Goal: Information Seeking & Learning: Learn about a topic

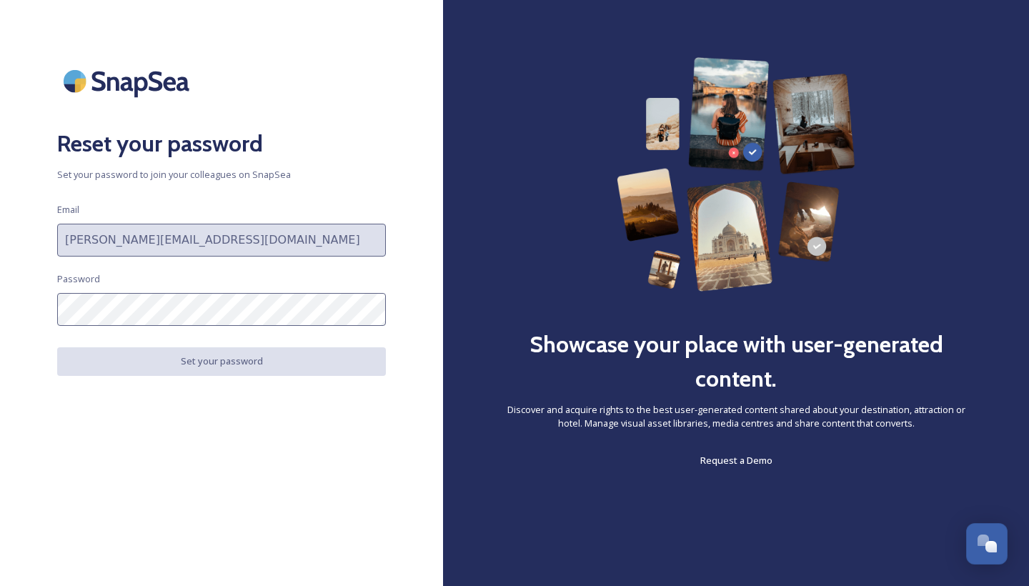
click at [193, 234] on input "[PERSON_NAME][EMAIL_ADDRESS][DOMAIN_NAME]" at bounding box center [221, 240] width 329 height 33
click at [204, 249] on input "[PERSON_NAME][EMAIL_ADDRESS][DOMAIN_NAME]" at bounding box center [221, 240] width 329 height 33
click at [194, 242] on input "[PERSON_NAME][EMAIL_ADDRESS][DOMAIN_NAME]" at bounding box center [221, 240] width 329 height 33
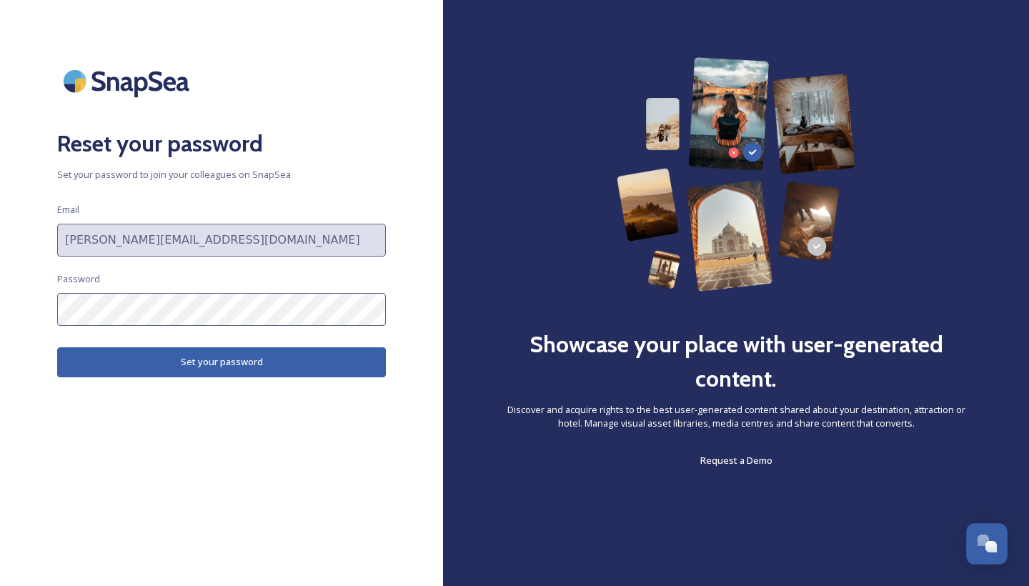
click at [231, 358] on button "Set your password" at bounding box center [221, 361] width 329 height 29
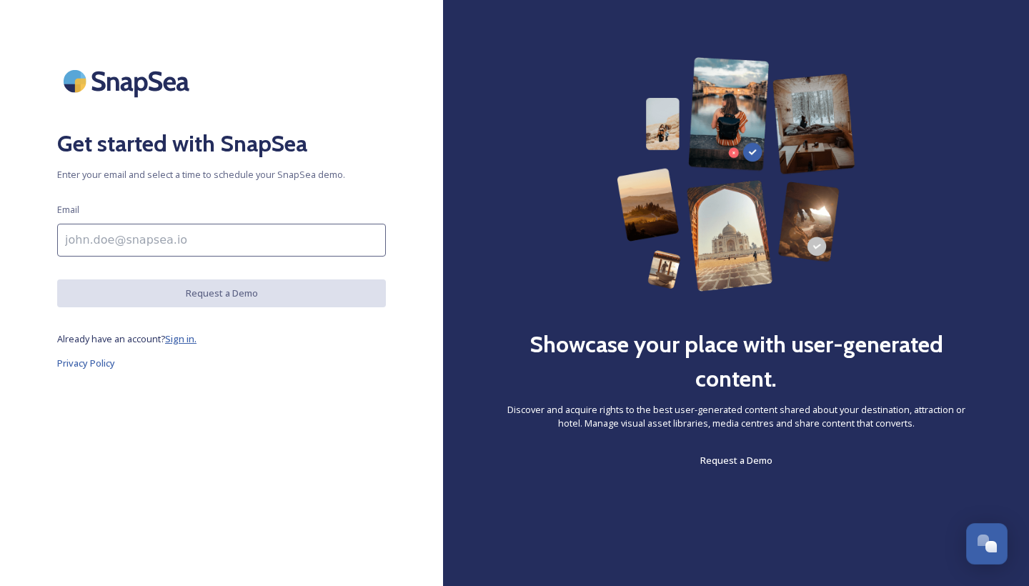
click at [179, 340] on span "Sign in." at bounding box center [180, 338] width 31 height 13
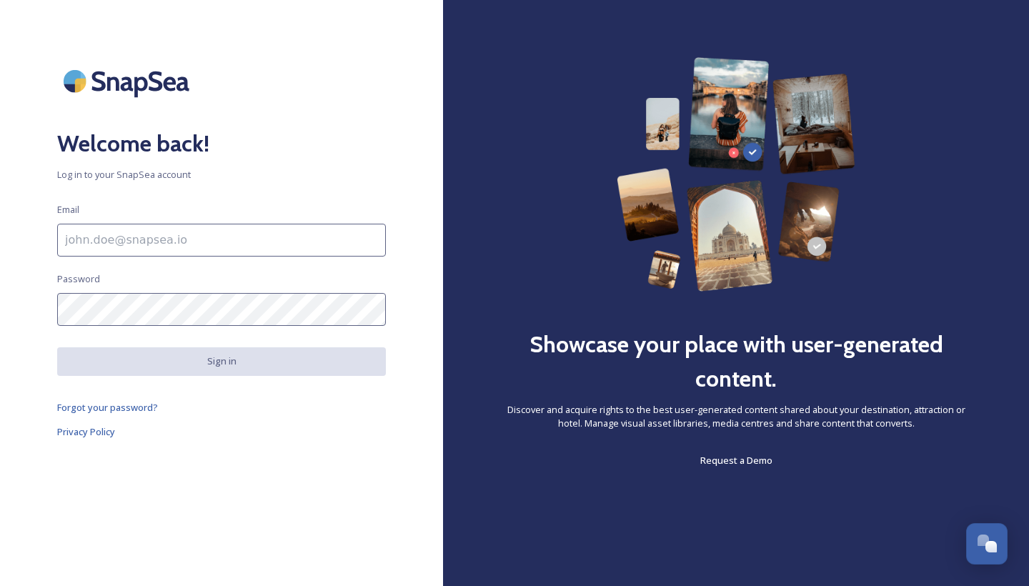
type input "[PERSON_NAME][EMAIL_ADDRESS][DOMAIN_NAME]"
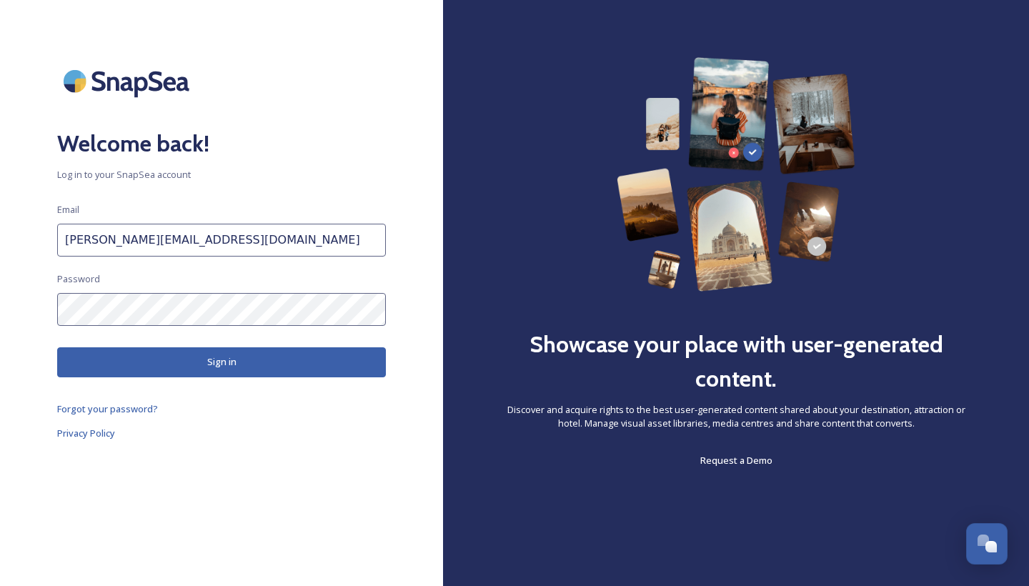
click at [157, 366] on button "Sign in" at bounding box center [221, 361] width 329 height 29
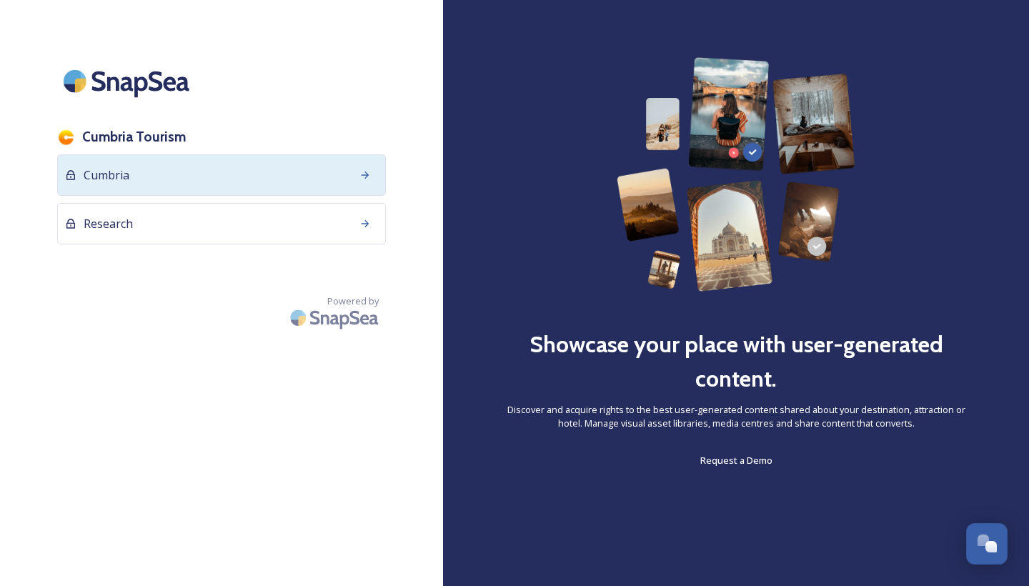
click at [365, 176] on icon at bounding box center [364, 174] width 11 height 11
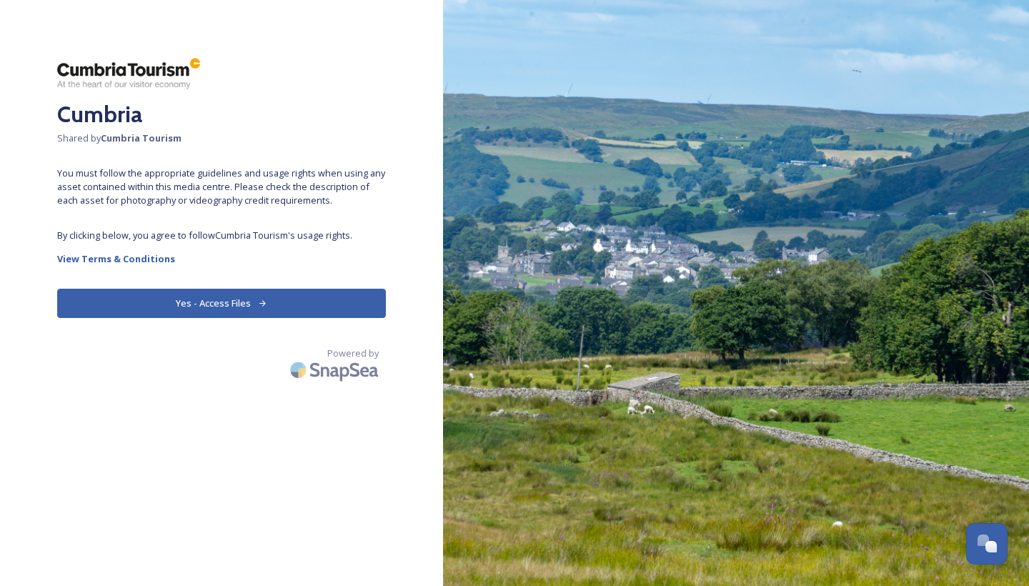
click at [264, 305] on icon at bounding box center [262, 303] width 9 height 9
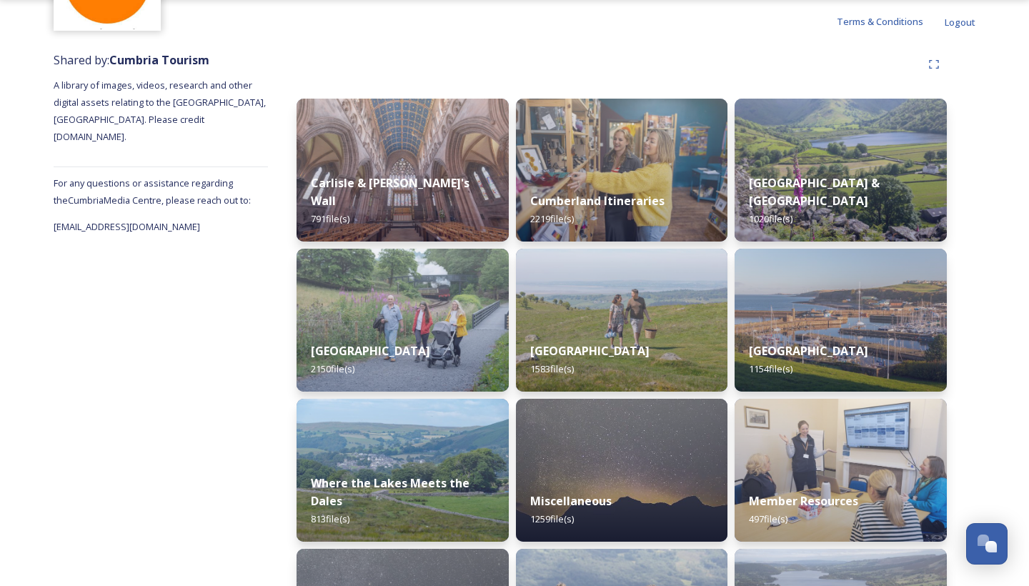
scroll to position [130, 0]
click at [412, 182] on div "Carlisle & [PERSON_NAME]'s Wall 791 file(s)" at bounding box center [402, 201] width 216 height 83
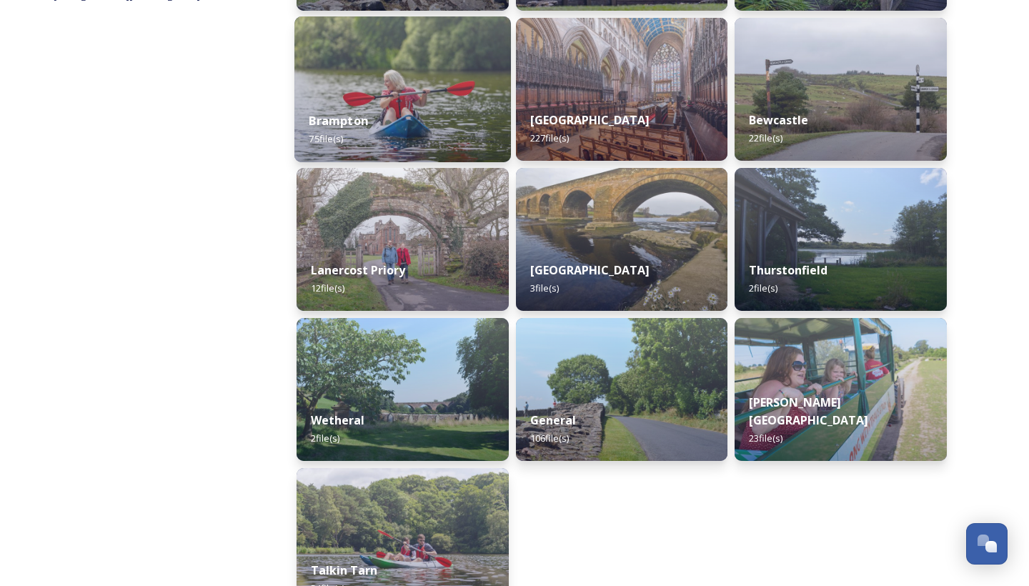
scroll to position [364, 0]
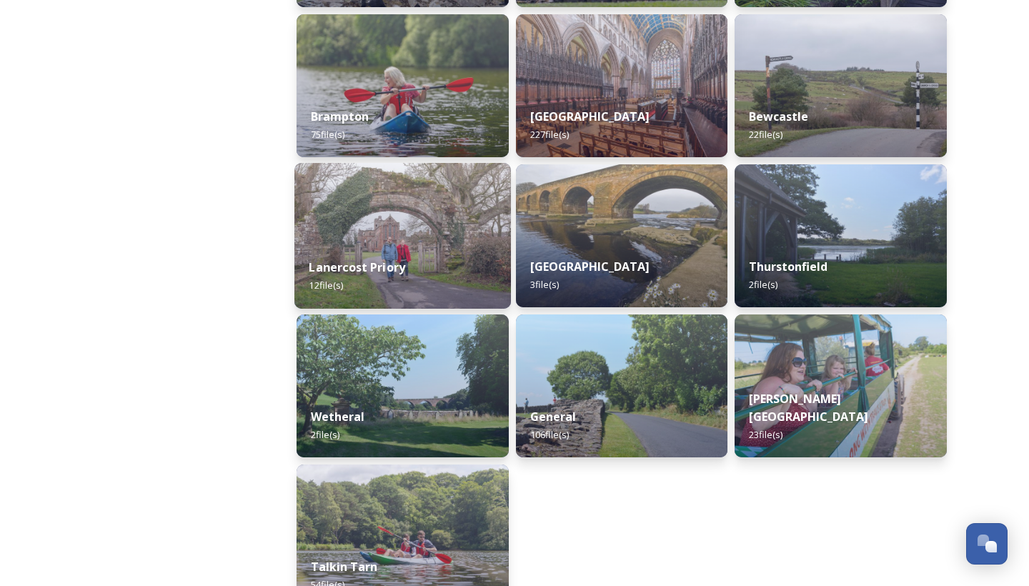
click at [408, 244] on img at bounding box center [402, 236] width 216 height 146
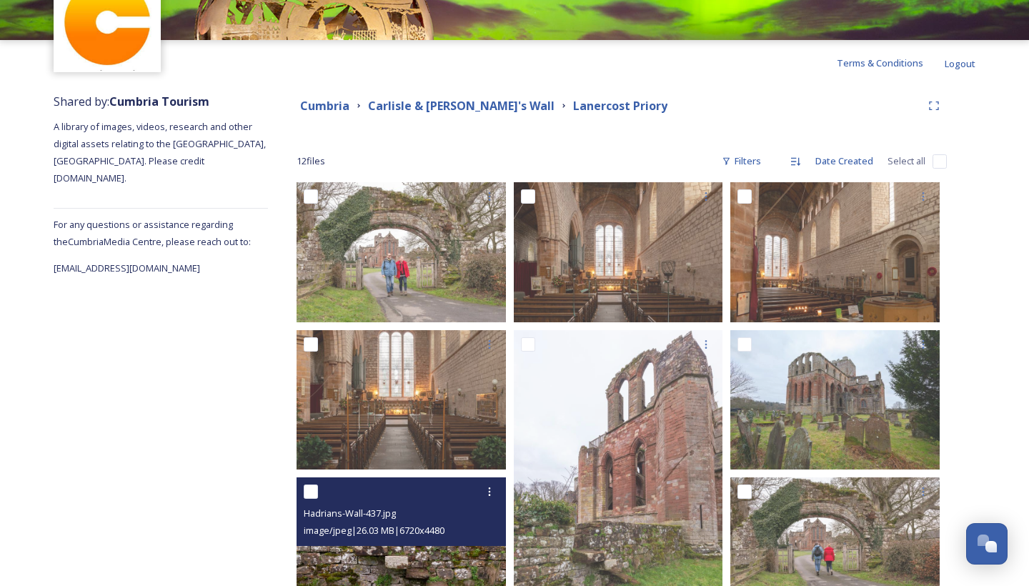
scroll to position [17, 0]
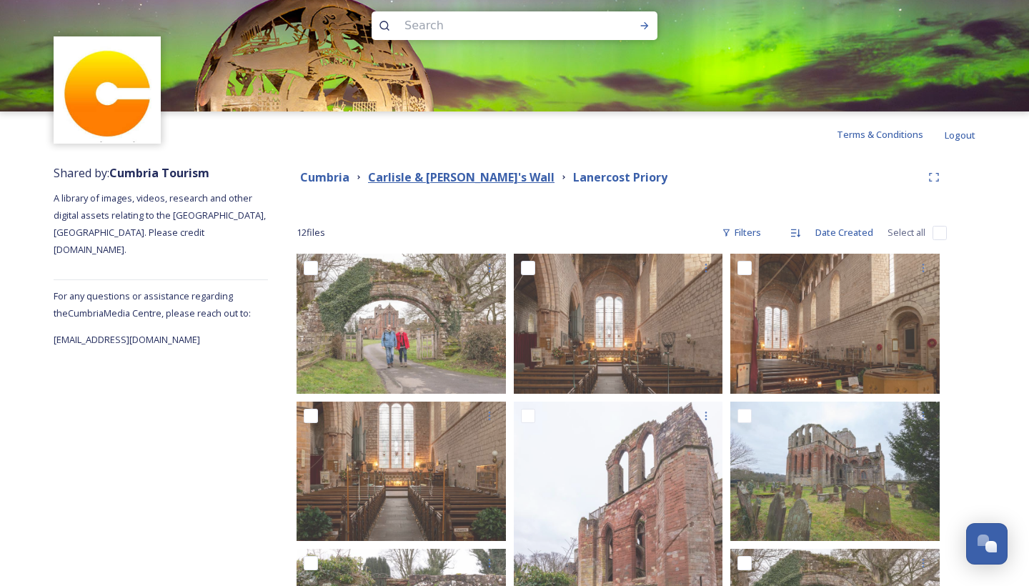
click at [473, 174] on strong "Carlisle & [PERSON_NAME]'s Wall" at bounding box center [461, 177] width 186 height 16
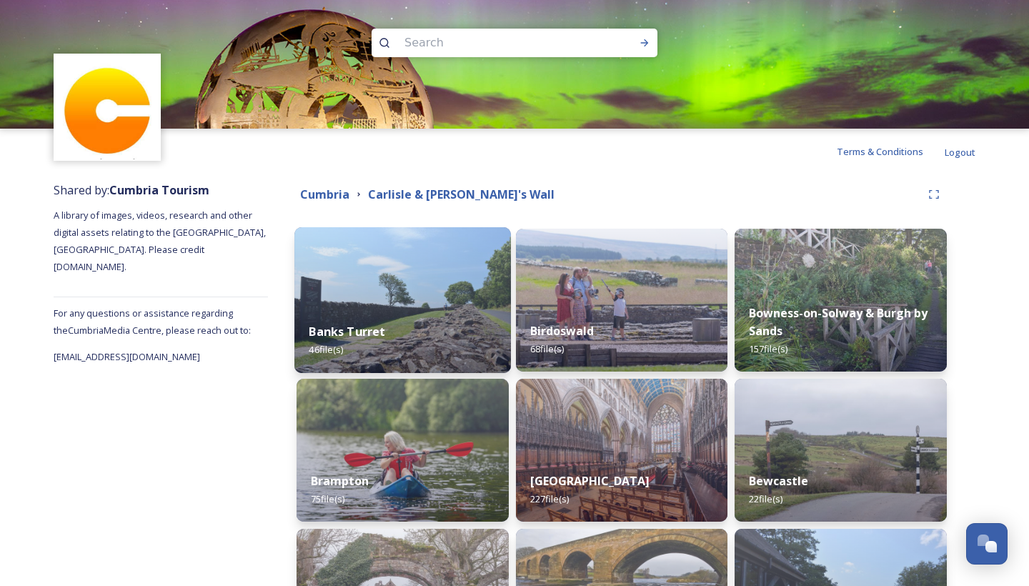
click at [420, 303] on img at bounding box center [402, 300] width 216 height 146
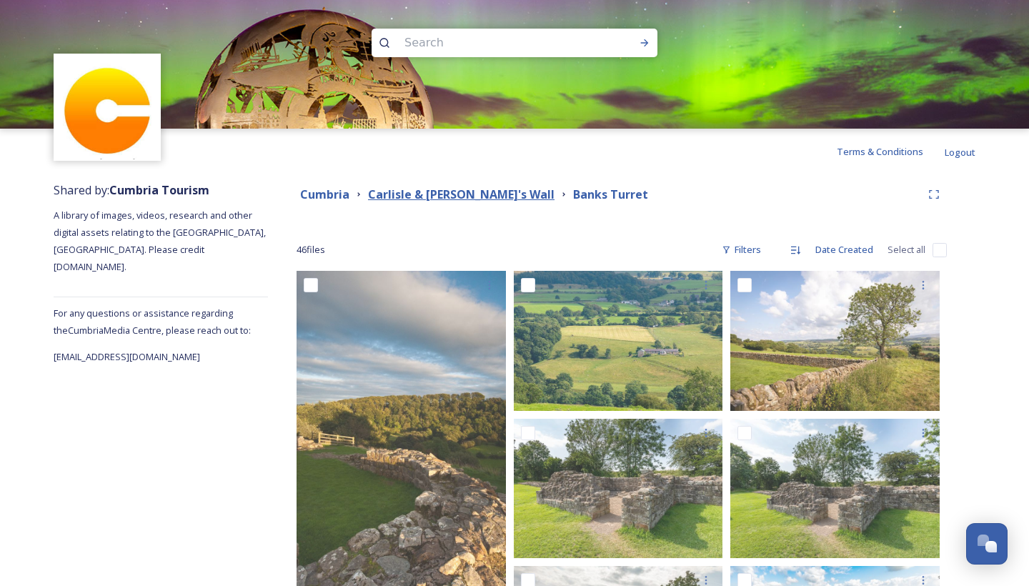
click at [424, 198] on strong "Carlisle & [PERSON_NAME]'s Wall" at bounding box center [461, 194] width 186 height 16
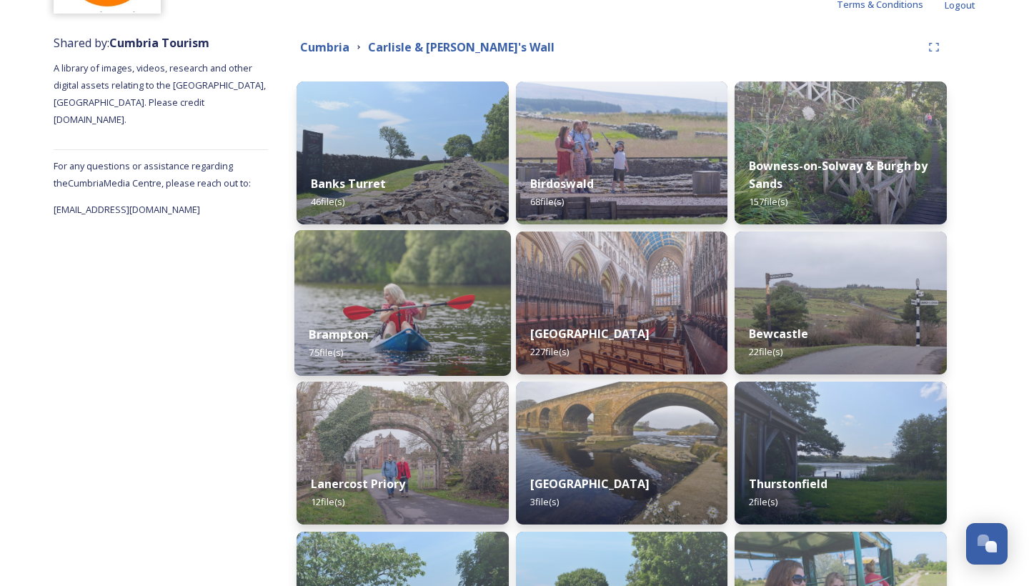
scroll to position [147, 0]
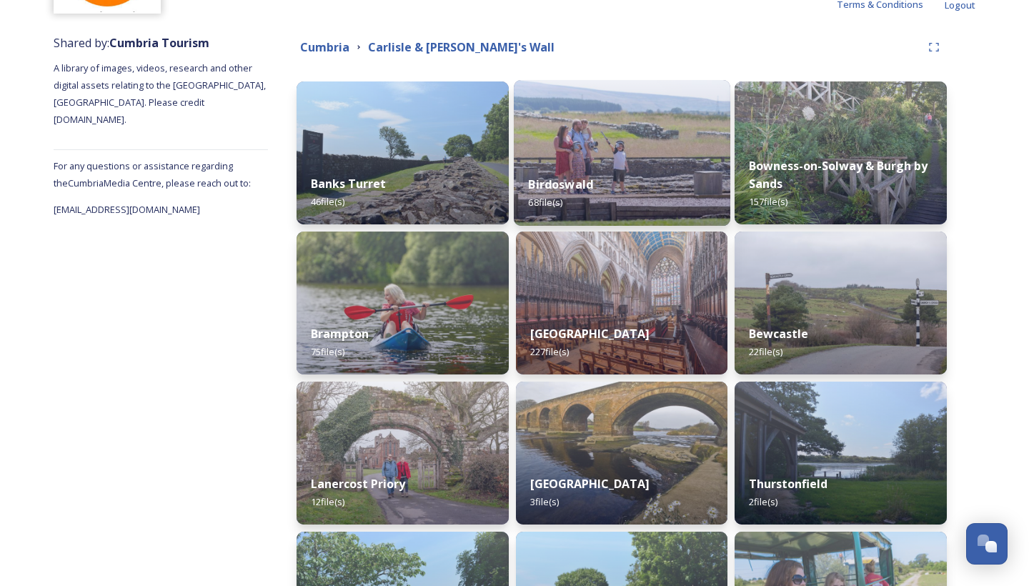
click at [571, 199] on div "Birdoswald 68 file(s)" at bounding box center [622, 193] width 216 height 65
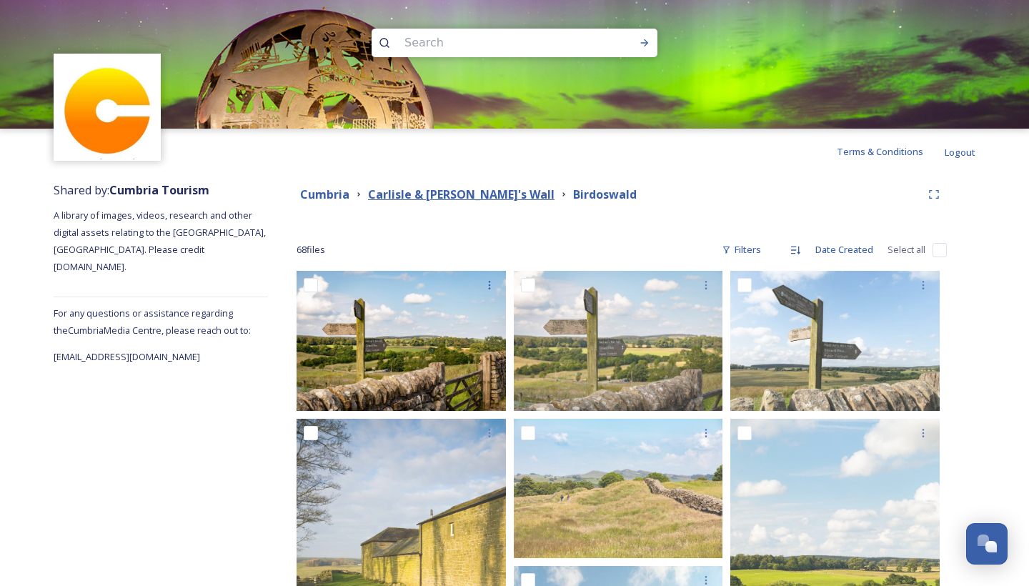
click at [462, 196] on strong "Carlisle & [PERSON_NAME]'s Wall" at bounding box center [461, 194] width 186 height 16
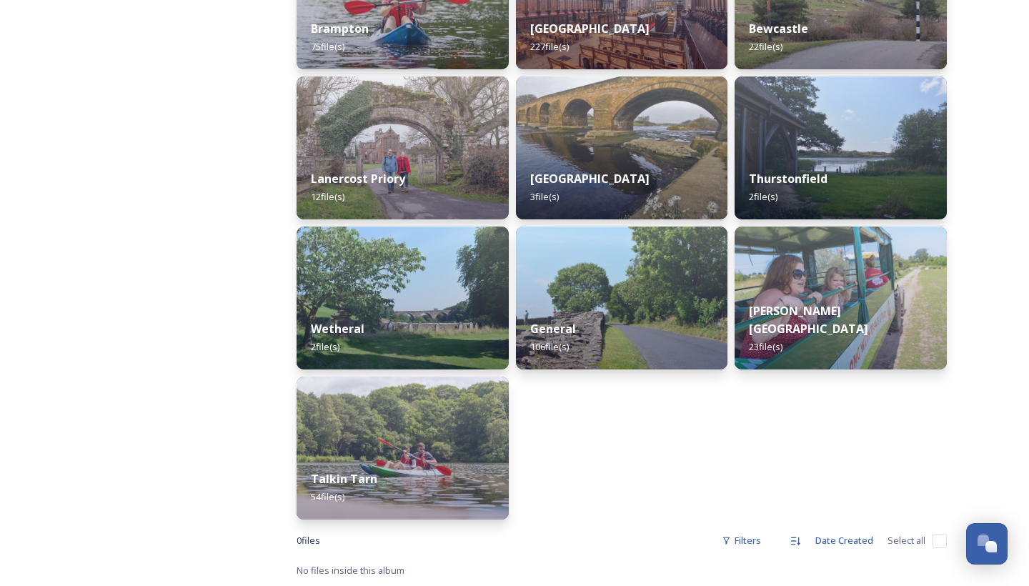
scroll to position [452, 0]
click at [571, 310] on div "General 106 file(s)" at bounding box center [622, 338] width 216 height 65
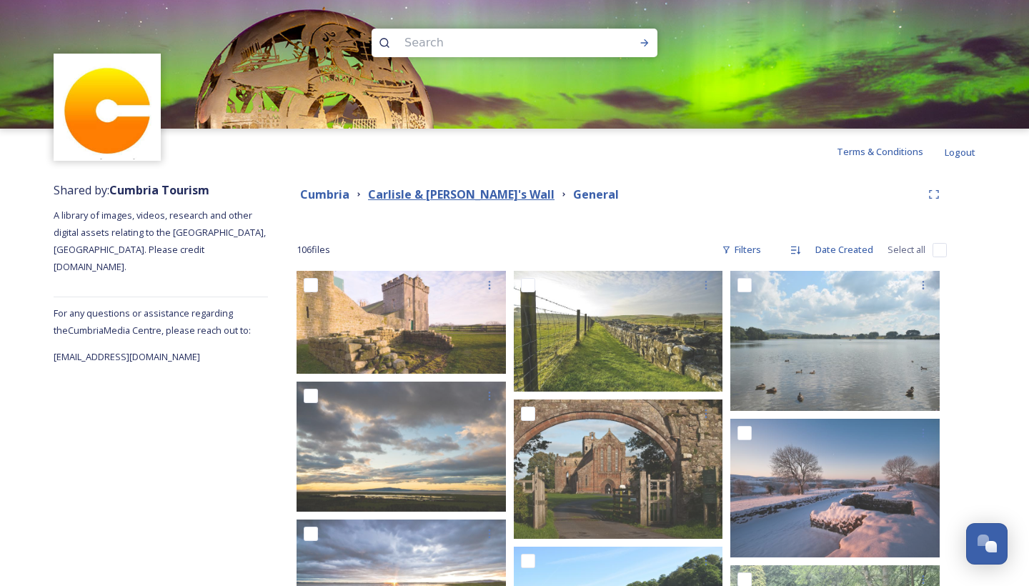
click at [445, 192] on strong "Carlisle & [PERSON_NAME]'s Wall" at bounding box center [461, 194] width 186 height 16
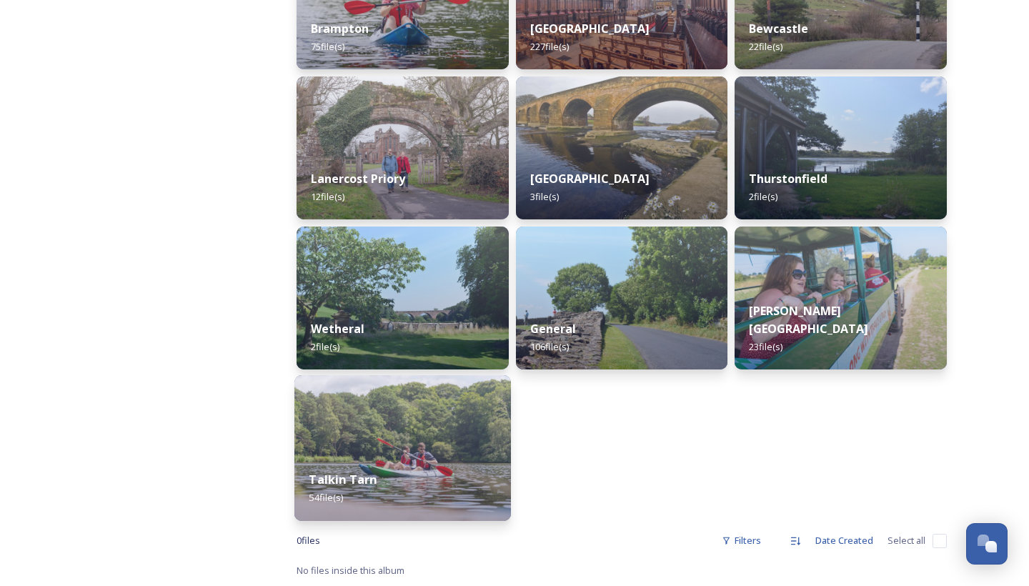
click at [372, 371] on div "Talkin Tarn 54 file(s)" at bounding box center [402, 488] width 216 height 65
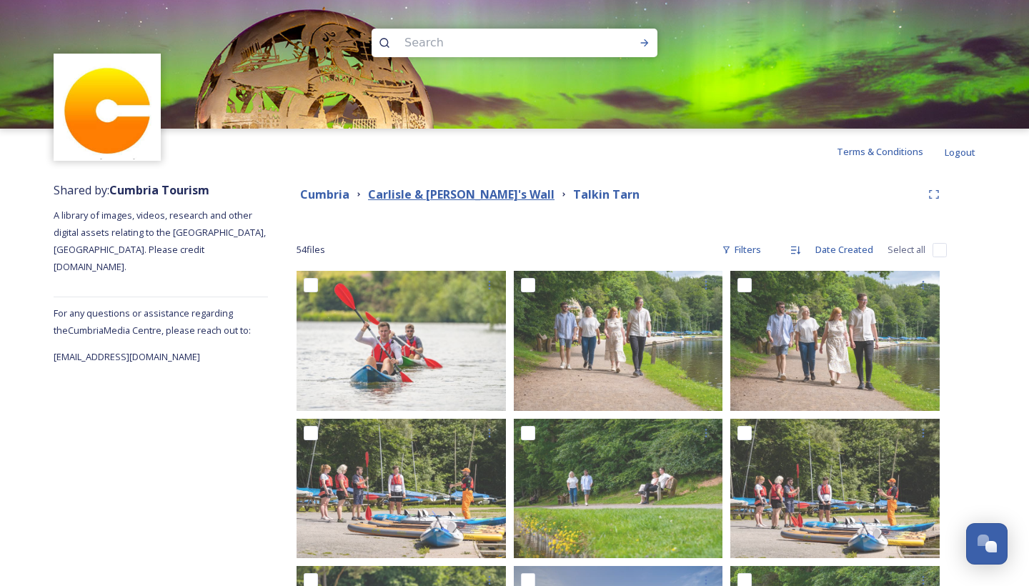
click at [435, 191] on strong "Carlisle & [PERSON_NAME]'s Wall" at bounding box center [461, 194] width 186 height 16
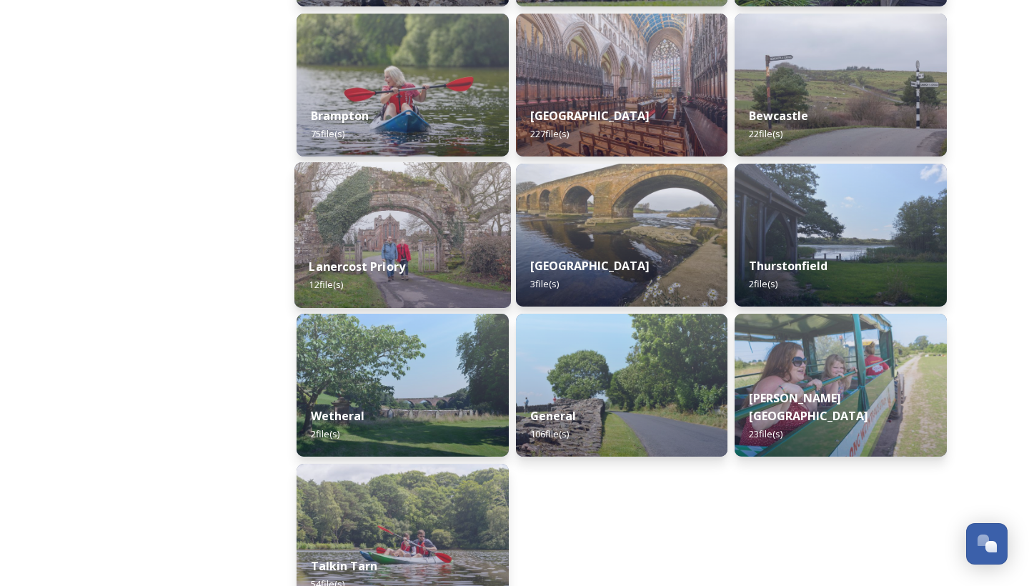
scroll to position [365, 0]
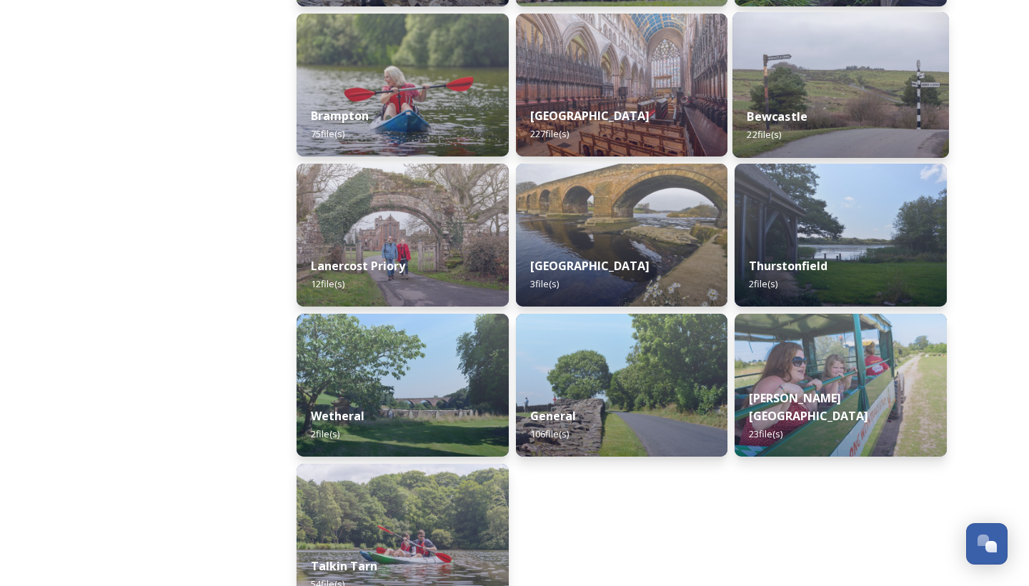
click at [571, 91] on img at bounding box center [840, 85] width 216 height 146
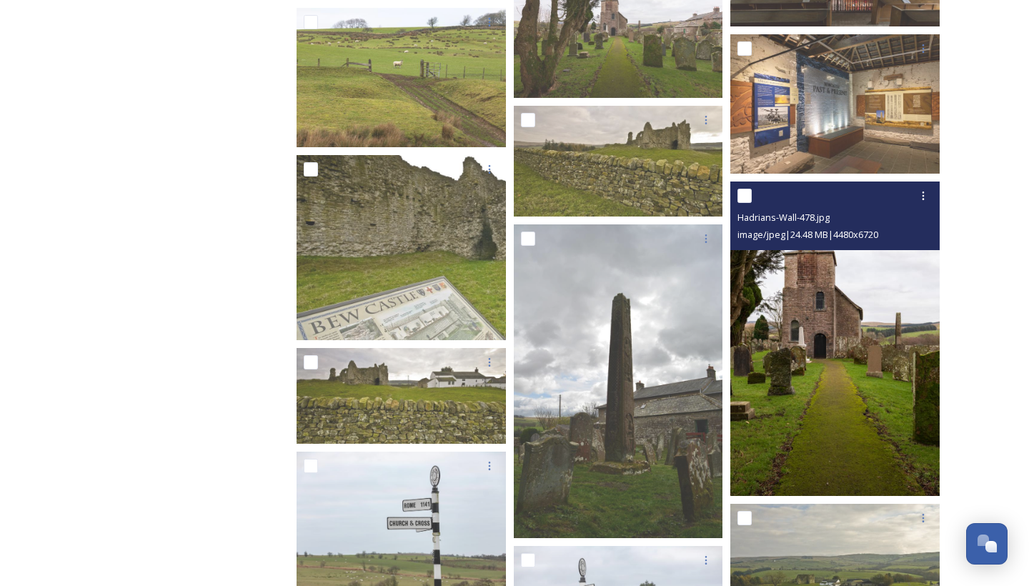
scroll to position [712, 1]
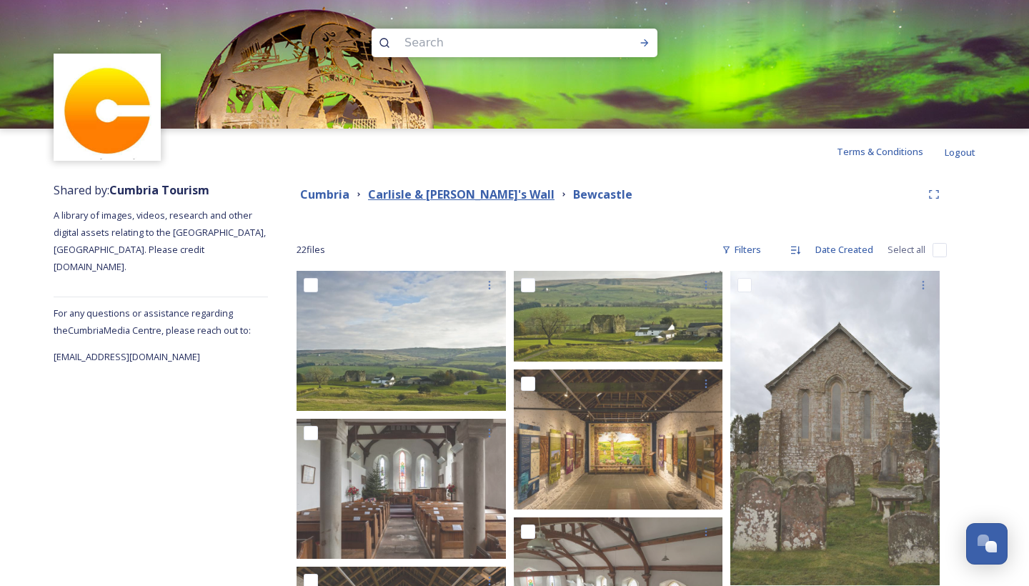
click at [446, 194] on strong "Carlisle & [PERSON_NAME]'s Wall" at bounding box center [461, 194] width 186 height 16
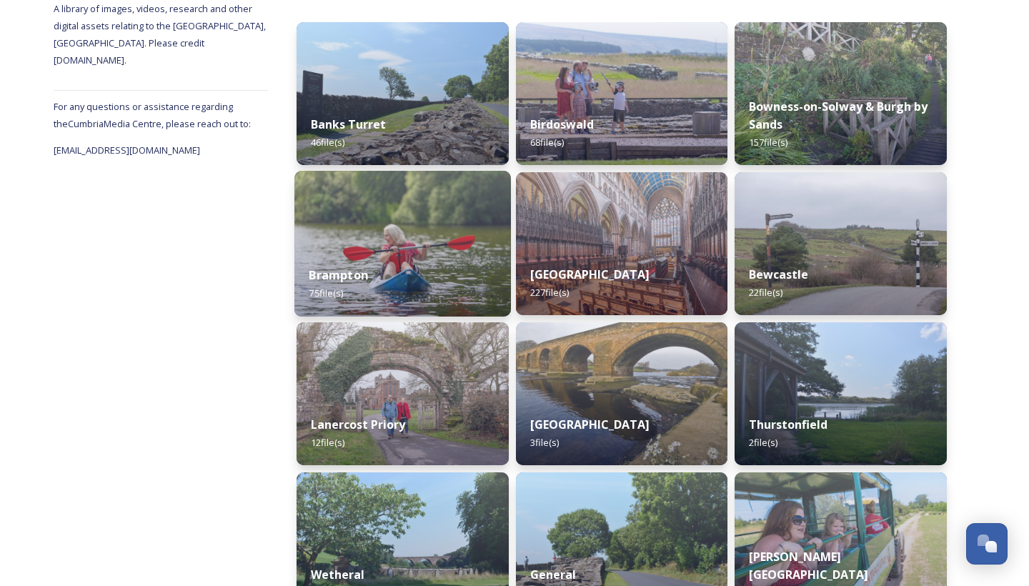
click at [413, 242] on img at bounding box center [402, 244] width 216 height 146
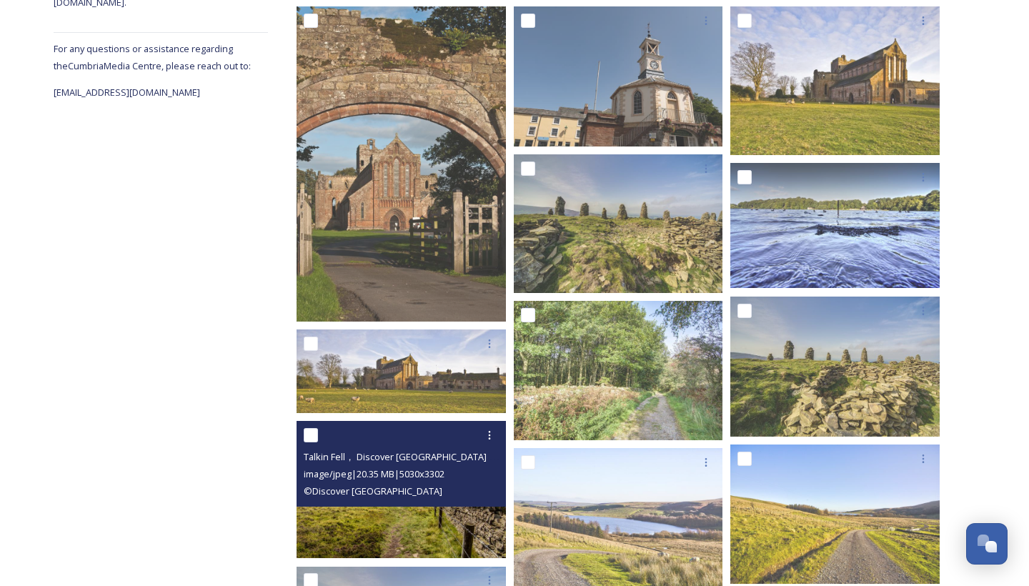
scroll to position [257, 0]
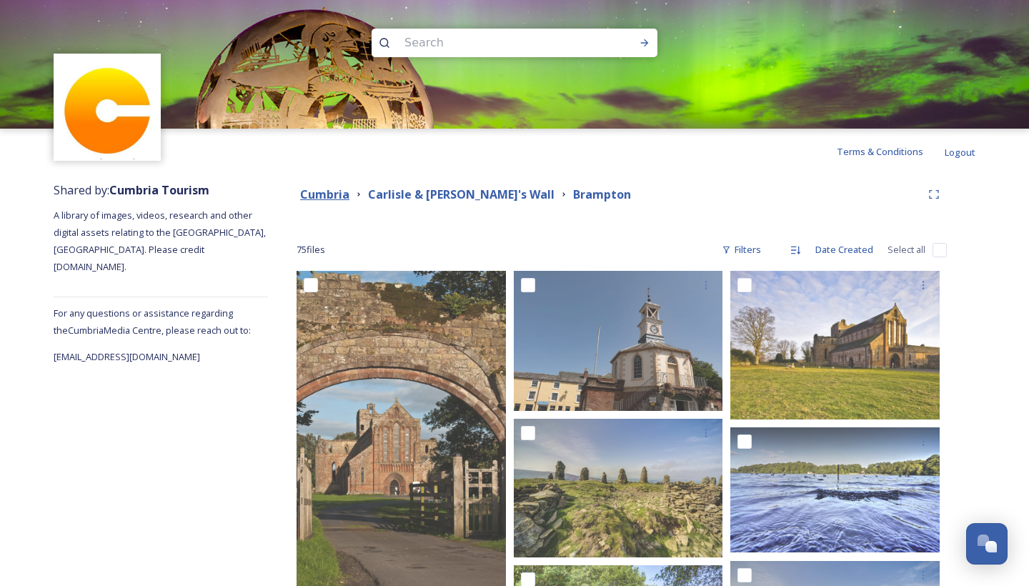
click at [327, 196] on strong "Cumbria" at bounding box center [324, 194] width 49 height 16
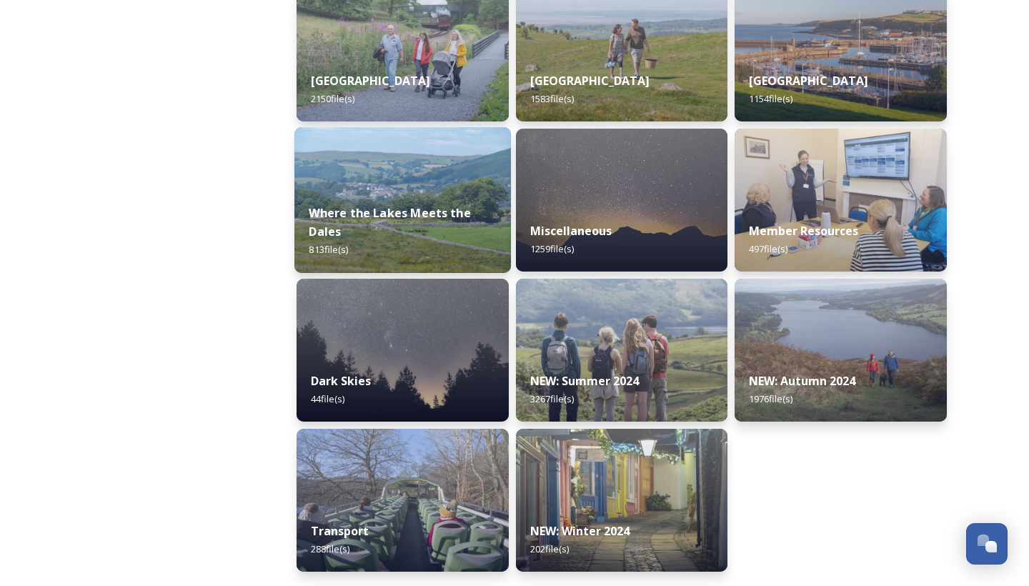
scroll to position [400, 0]
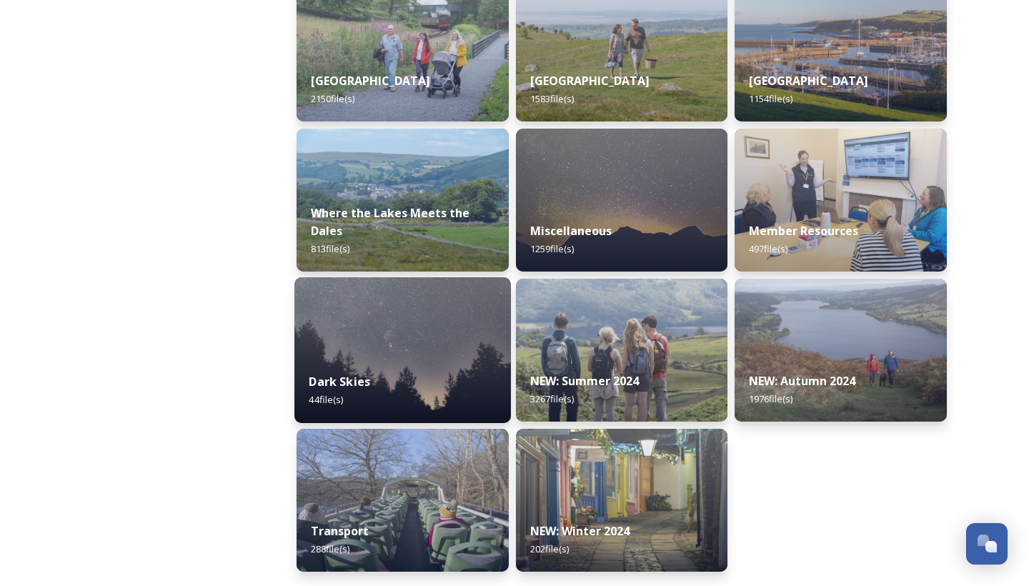
click at [436, 341] on img at bounding box center [402, 350] width 216 height 146
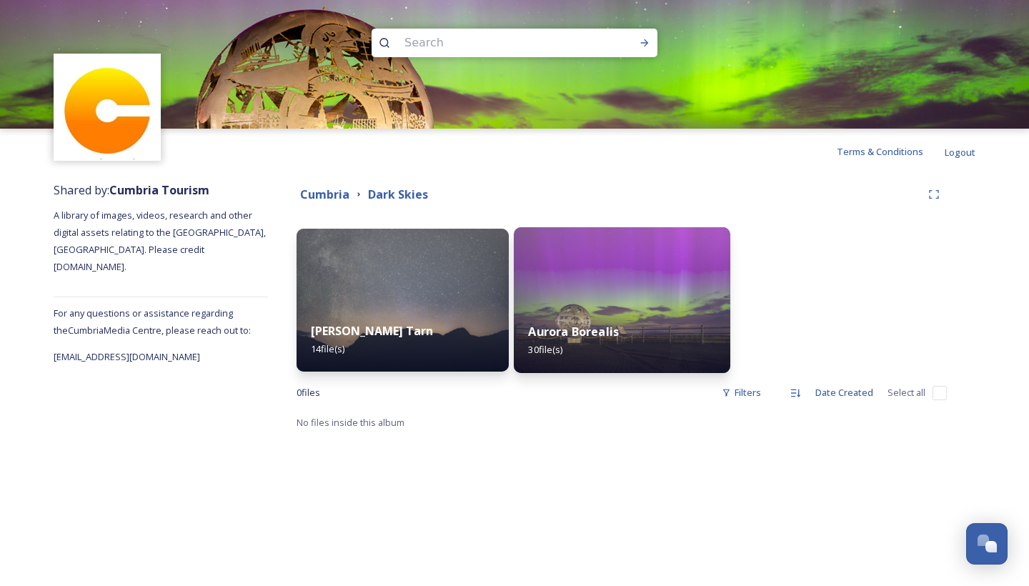
click at [571, 279] on img at bounding box center [622, 300] width 216 height 146
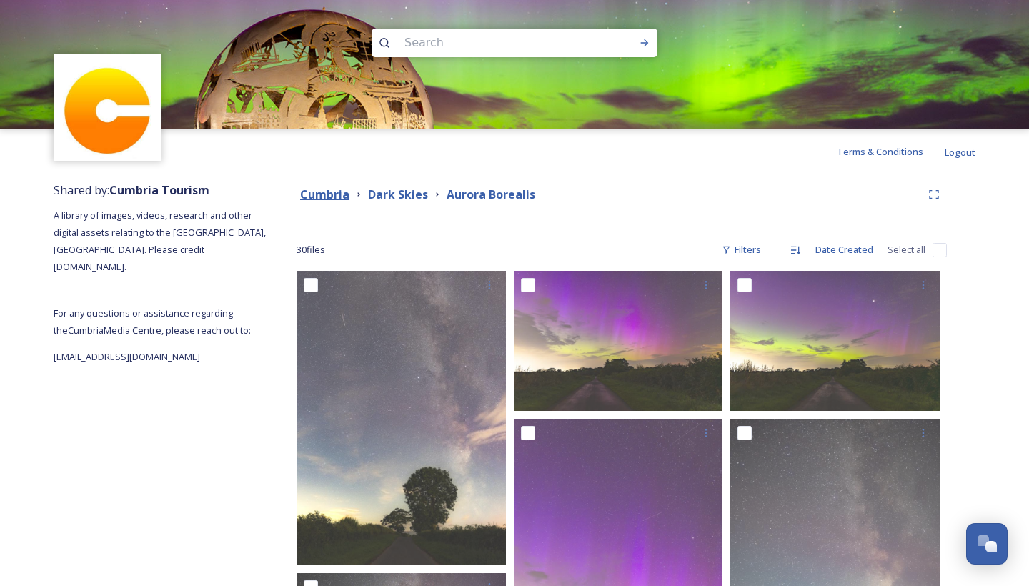
click at [315, 189] on strong "Cumbria" at bounding box center [324, 194] width 49 height 16
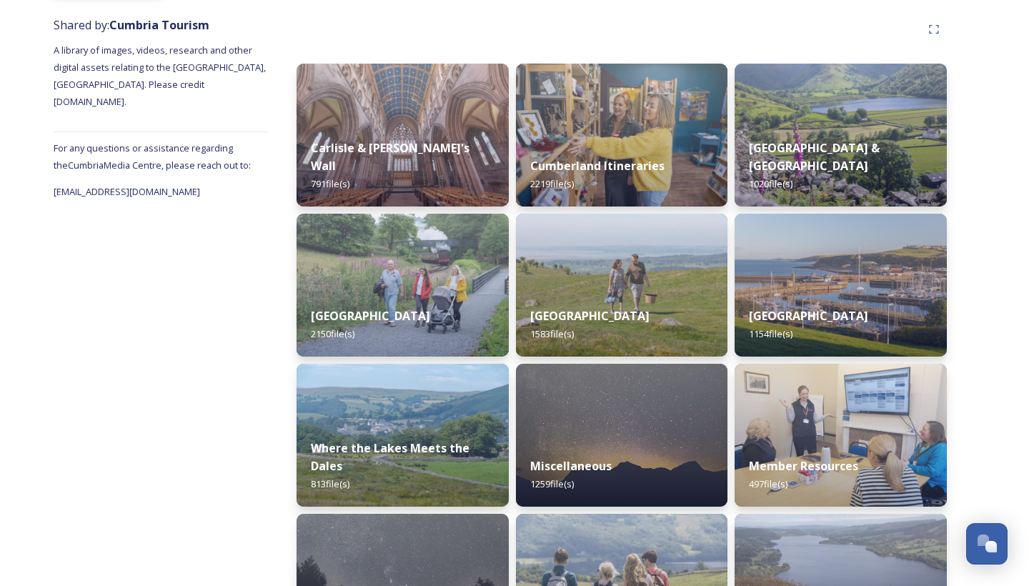
scroll to position [165, 0]
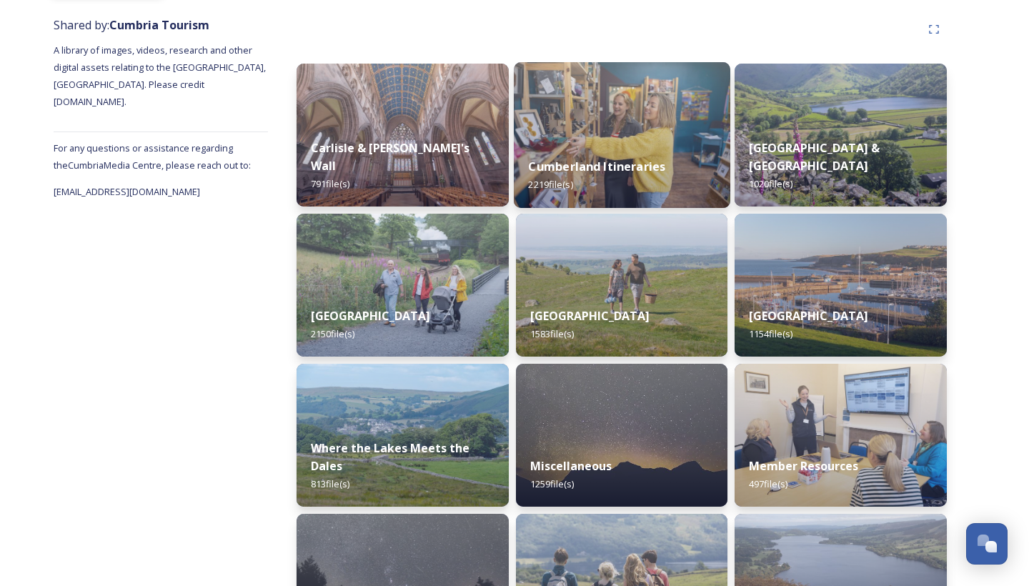
click at [571, 159] on div "Cumberland Itineraries 2219 file(s)" at bounding box center [622, 175] width 216 height 65
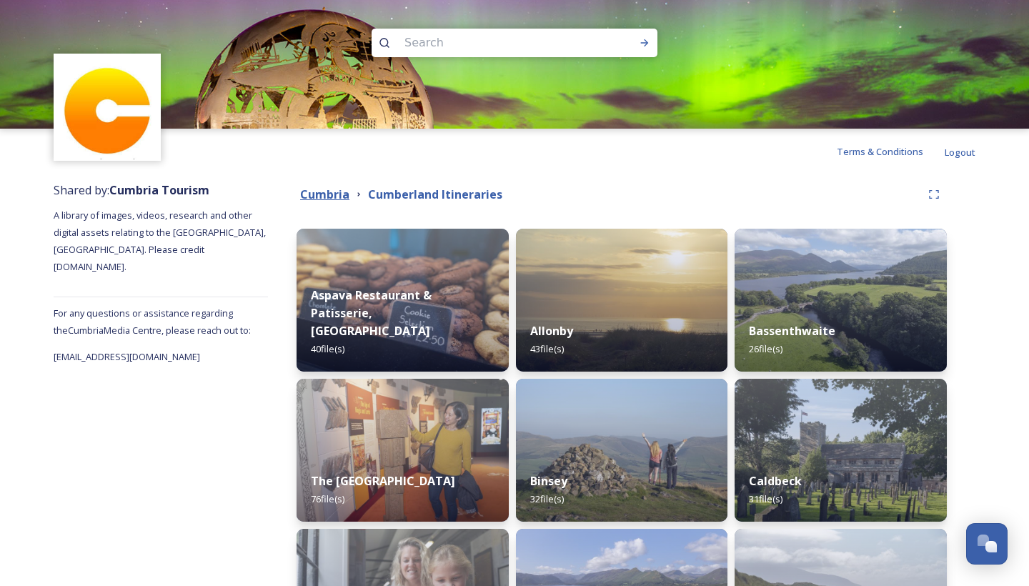
click at [338, 194] on strong "Cumbria" at bounding box center [324, 194] width 49 height 16
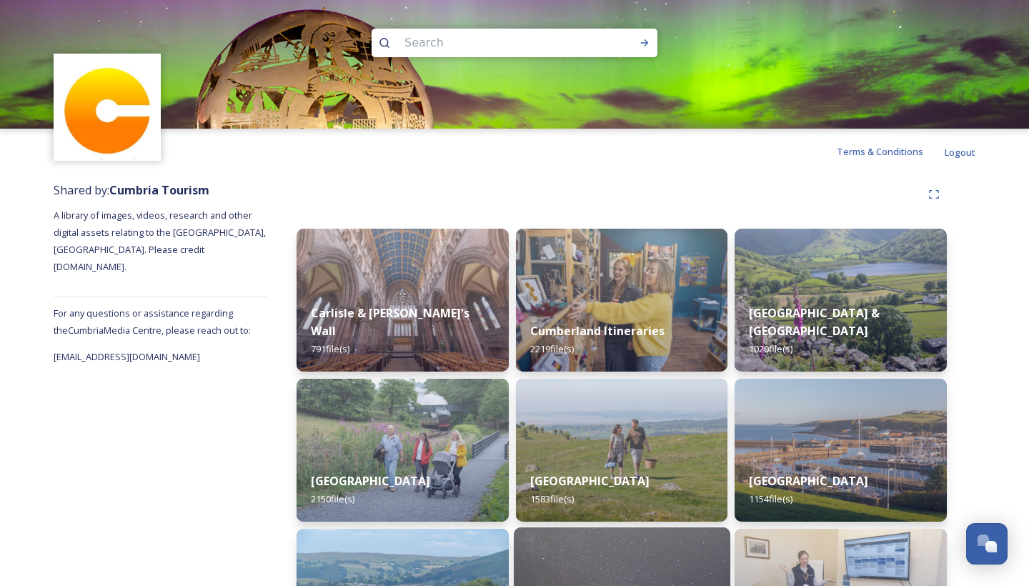
scroll to position [-1, 0]
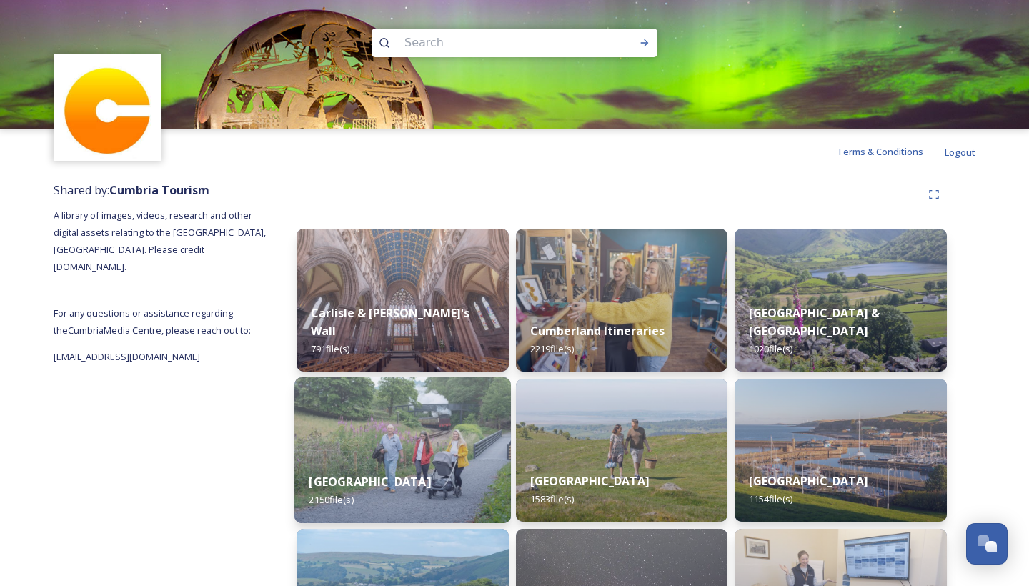
click at [399, 371] on img at bounding box center [402, 450] width 216 height 146
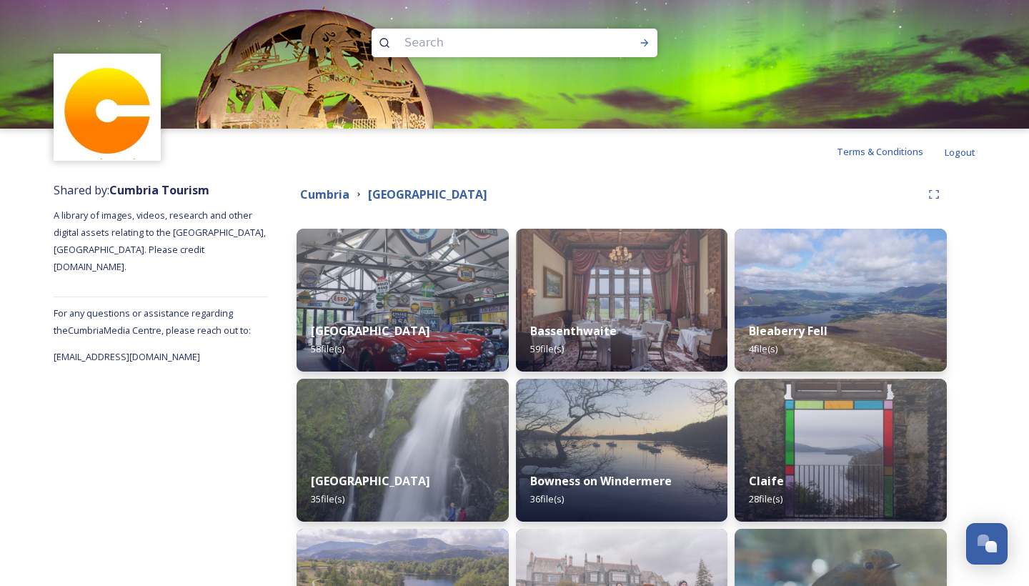
scroll to position [-1, 0]
click at [334, 190] on strong "Cumbria" at bounding box center [324, 194] width 49 height 16
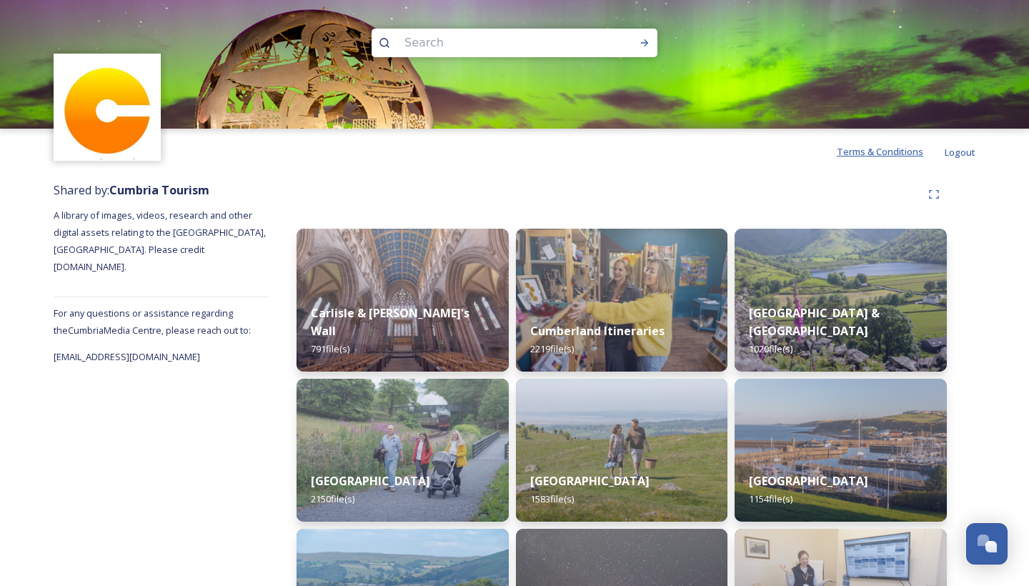
click at [571, 149] on span "Terms & Conditions" at bounding box center [880, 151] width 86 height 13
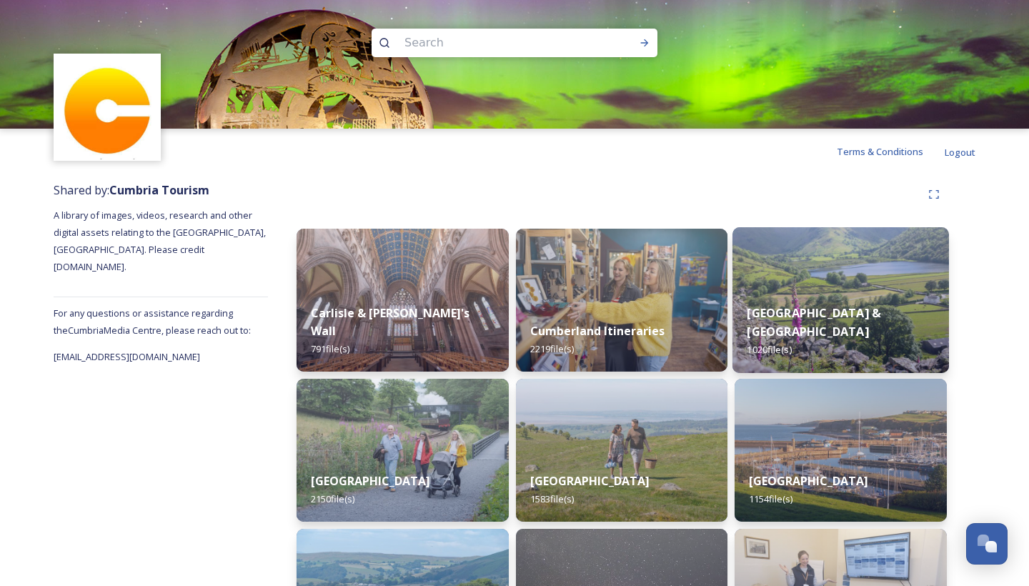
click at [571, 277] on img at bounding box center [840, 300] width 216 height 146
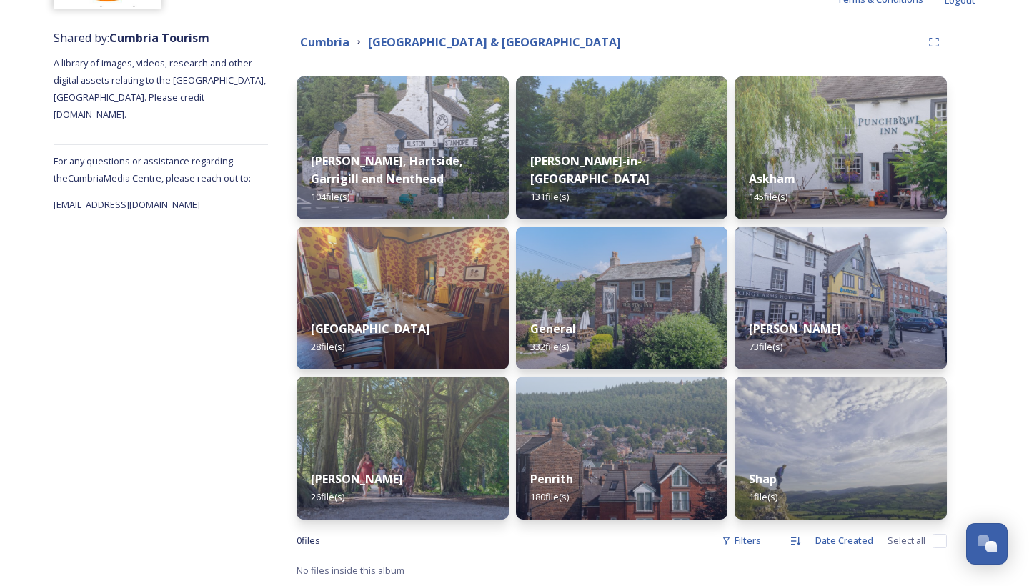
scroll to position [152, 0]
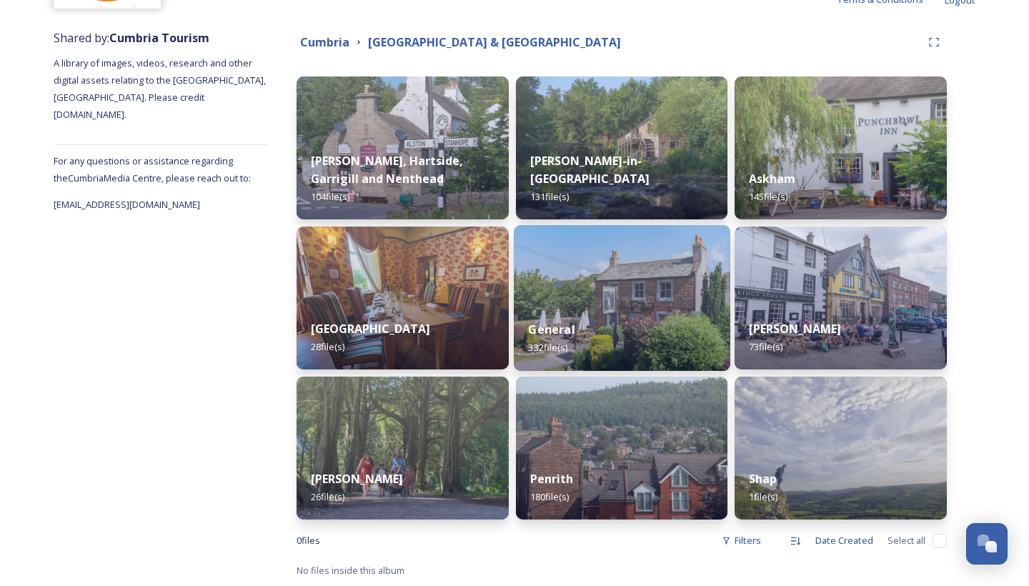
click at [571, 301] on img at bounding box center [622, 298] width 216 height 146
